Goal: Find contact information: Find contact information

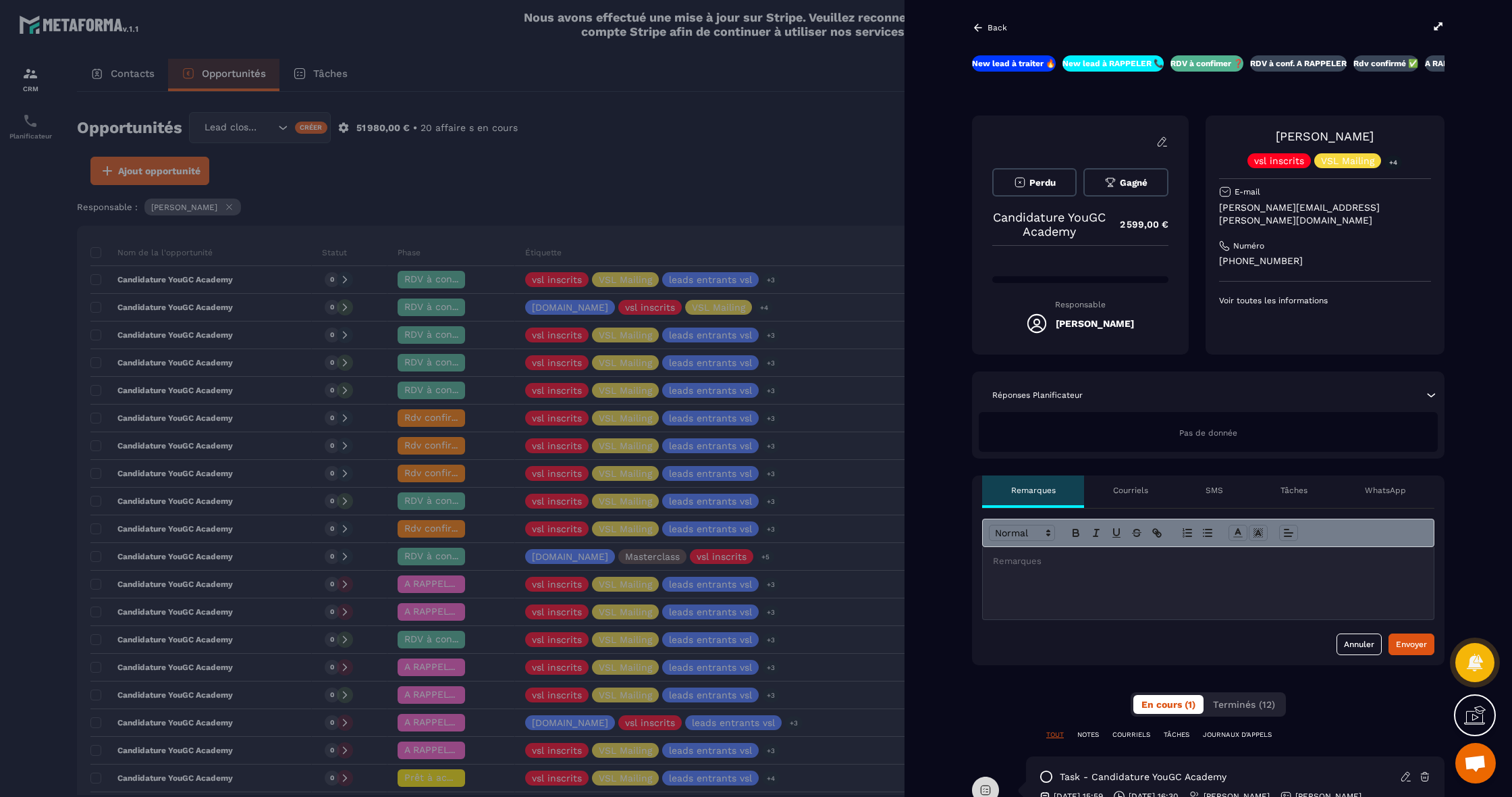
scroll to position [0, 2]
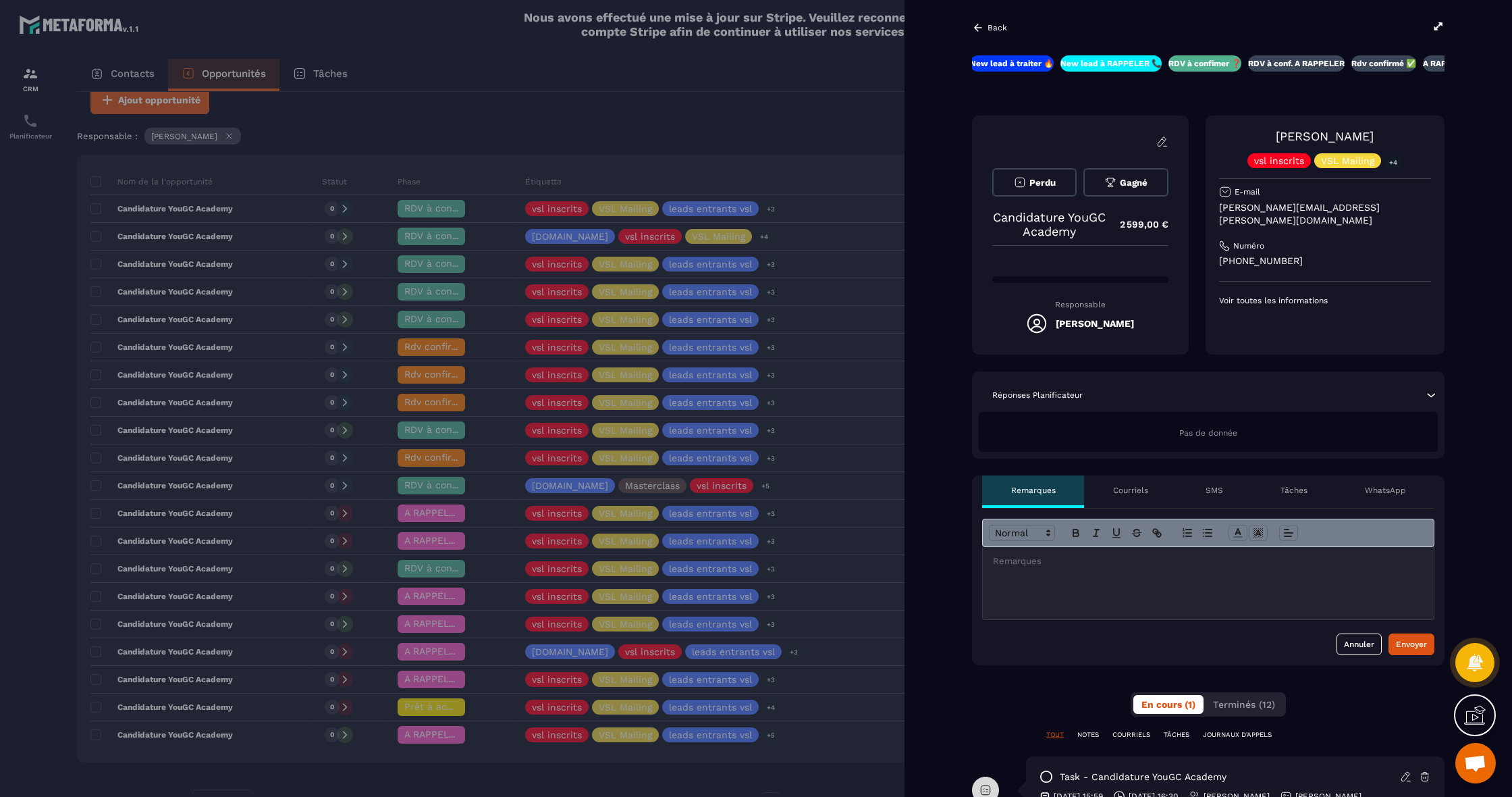
click at [1305, 324] on div "[PERSON_NAME] vsl inscrits VSL Mailing +4 E-mail [PERSON_NAME][EMAIL_ADDRESS][P…" at bounding box center [1325, 235] width 239 height 239
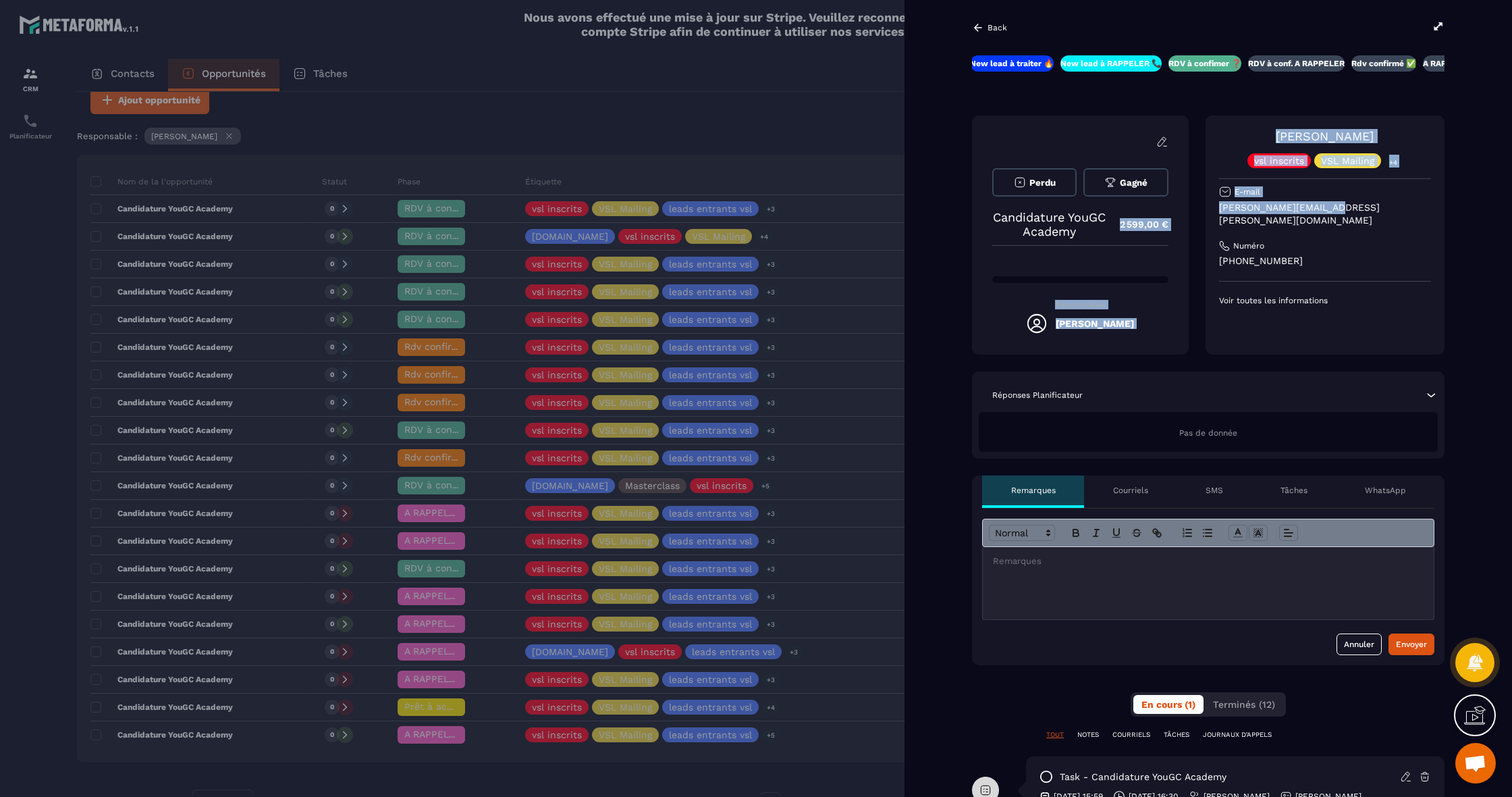
drag, startPoint x: 1339, startPoint y: 208, endPoint x: 1194, endPoint y: 204, distance: 145.1
click at [1194, 204] on div "[PERSON_NAME] Candidature YouGC Academy 2 599,00 € Responsable [PERSON_NAME] [P…" at bounding box center [1208, 235] width 472 height 239
drag, startPoint x: 1321, startPoint y: 205, endPoint x: 1218, endPoint y: 208, distance: 103.0
click at [1218, 208] on div "[PERSON_NAME] vsl inscrits VSL Mailing +4 E-mail [PERSON_NAME][EMAIL_ADDRESS][P…" at bounding box center [1325, 235] width 239 height 239
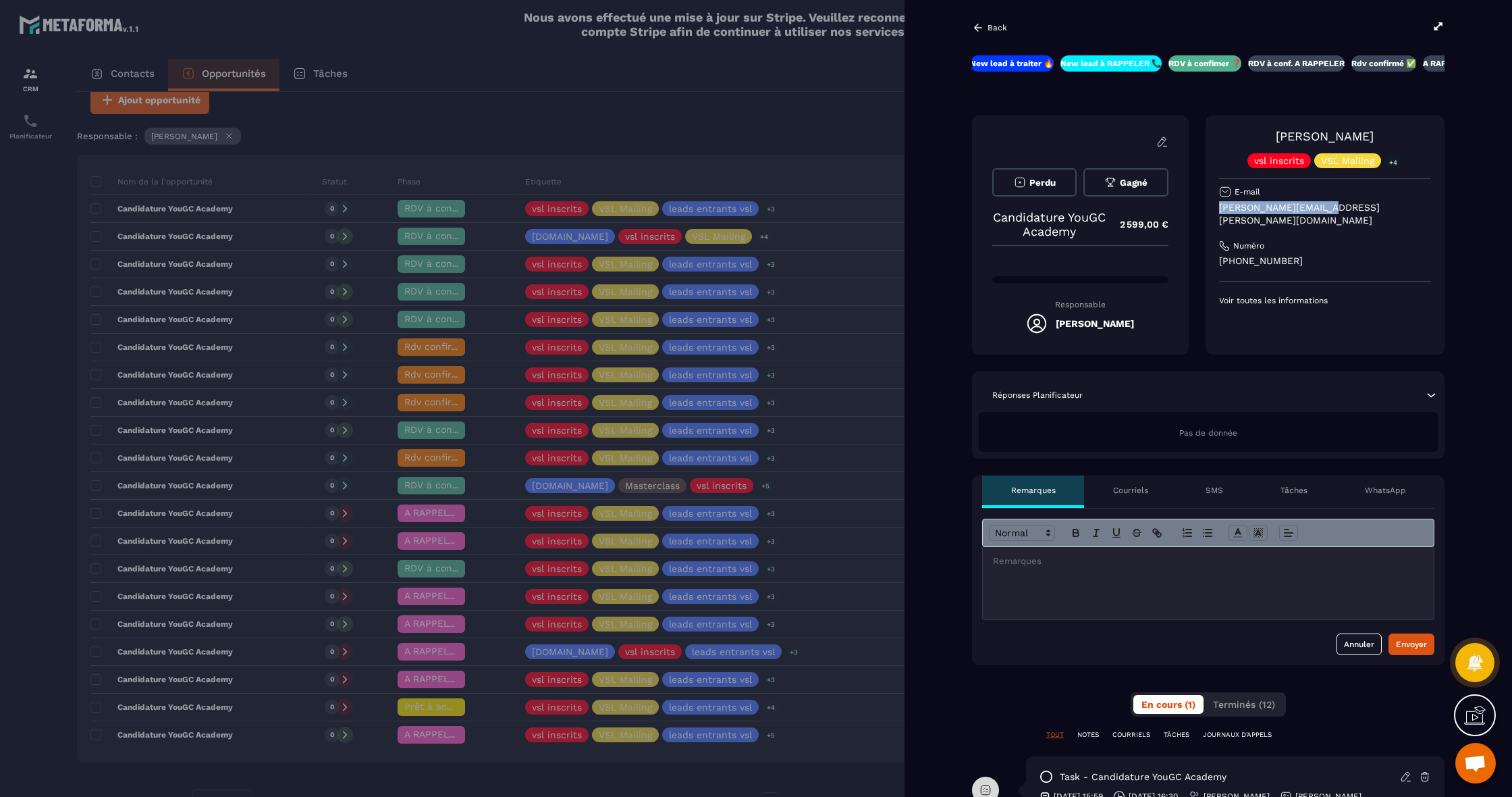
click at [1222, 208] on p "[PERSON_NAME][EMAIL_ADDRESS][PERSON_NAME][DOMAIN_NAME]" at bounding box center [1325, 214] width 212 height 25
drag, startPoint x: 1222, startPoint y: 208, endPoint x: 1302, endPoint y: 206, distance: 80.0
click at [1302, 206] on p "[PERSON_NAME][EMAIL_ADDRESS][PERSON_NAME][DOMAIN_NAME]" at bounding box center [1325, 214] width 212 height 25
copy p "[PERSON_NAME][EMAIL_ADDRESS][PERSON_NAME][DOMAIN_NAME]"
click at [451, 114] on div at bounding box center [756, 398] width 1512 height 797
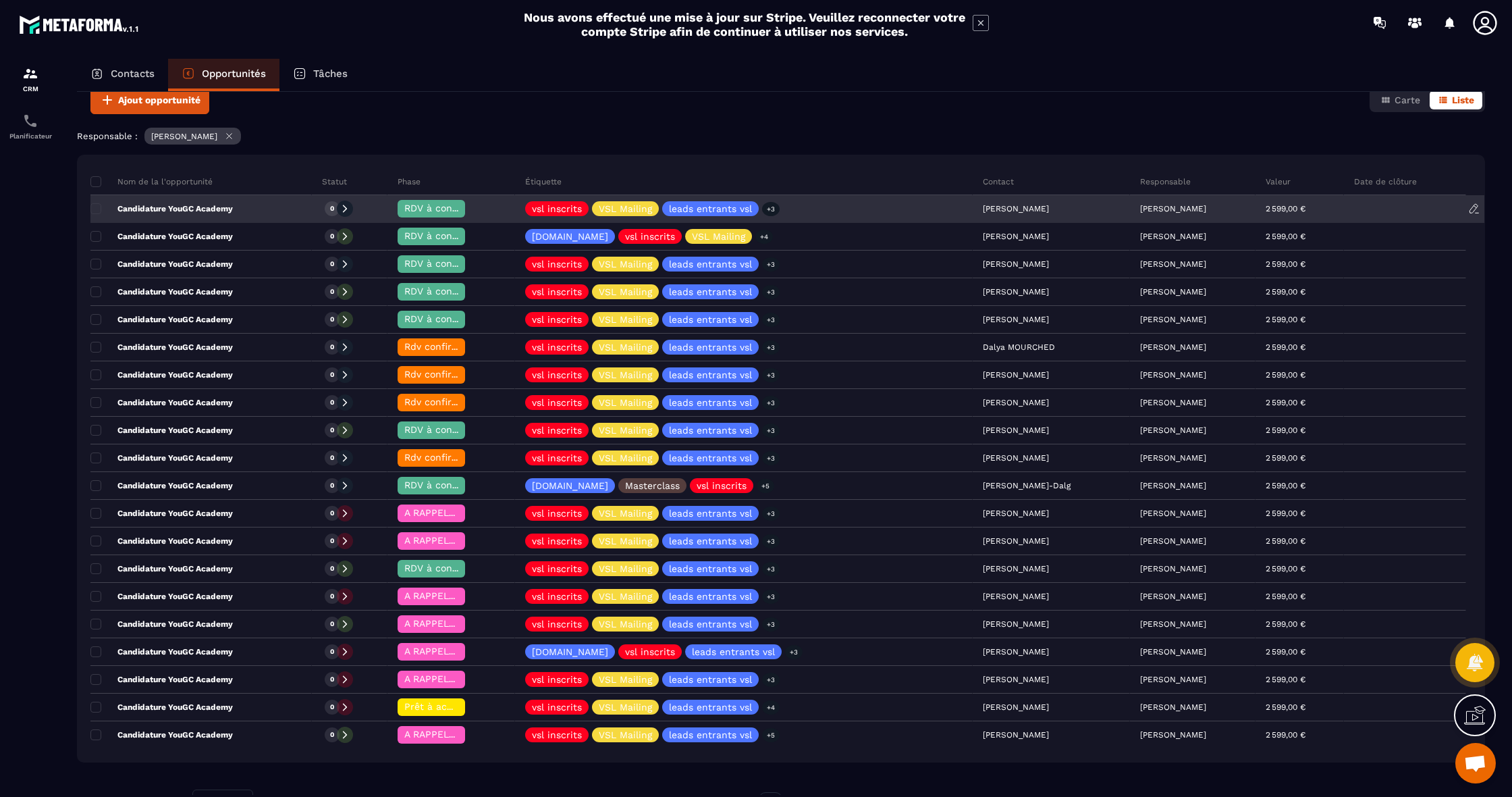
click at [158, 213] on div "Candidature YouGC Academy" at bounding box center [200, 209] width 221 height 27
